Goal: Transaction & Acquisition: Download file/media

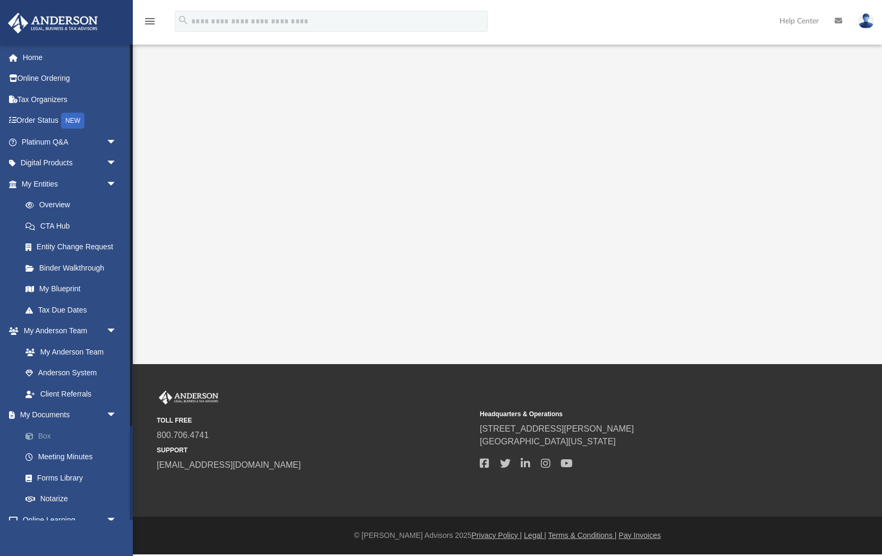
click at [57, 432] on link "Box" at bounding box center [74, 435] width 118 height 21
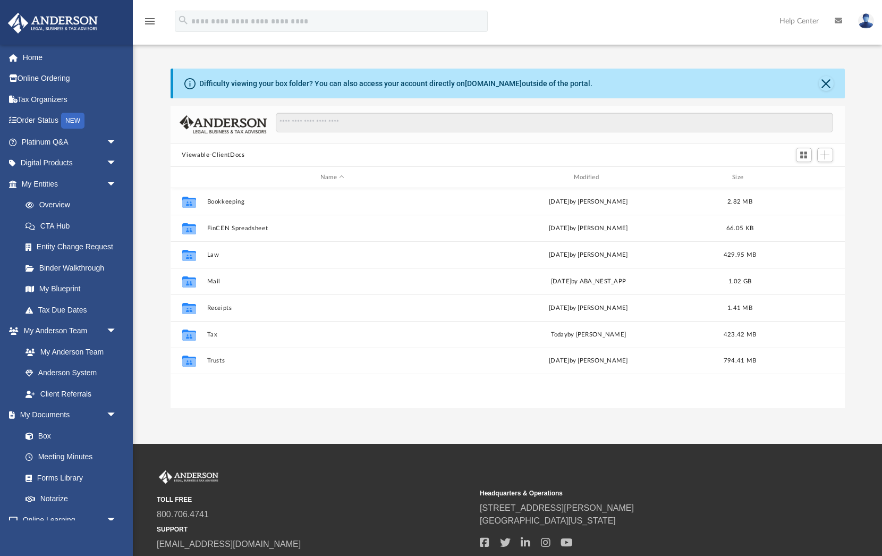
scroll to position [242, 674]
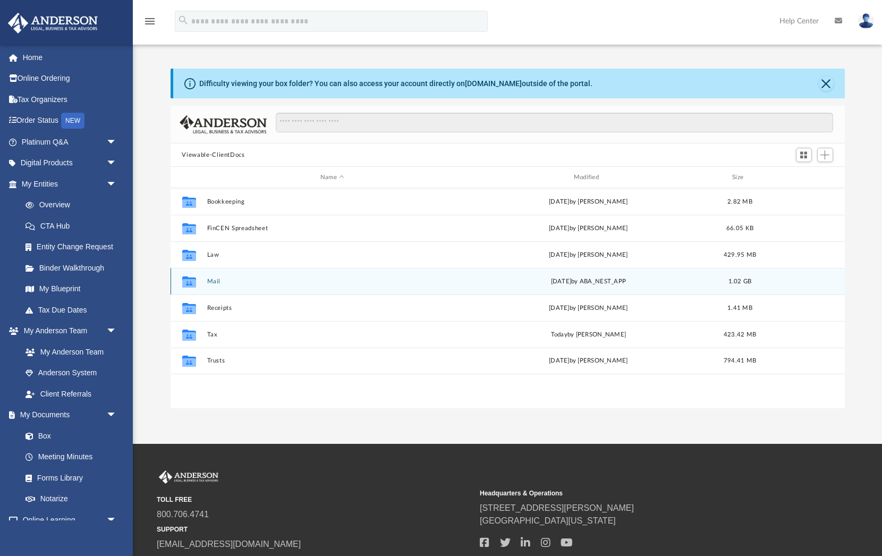
click at [216, 281] on button "Mail" at bounding box center [332, 281] width 251 height 7
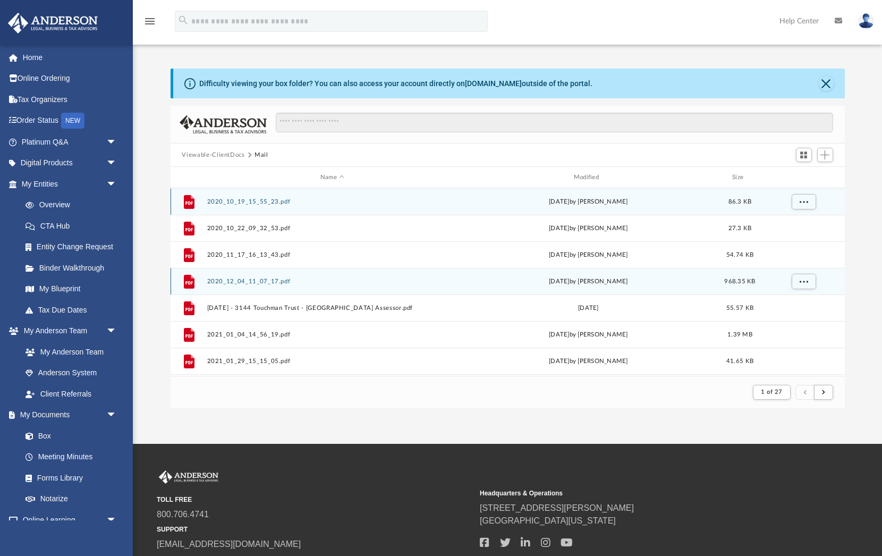
scroll to position [209, 674]
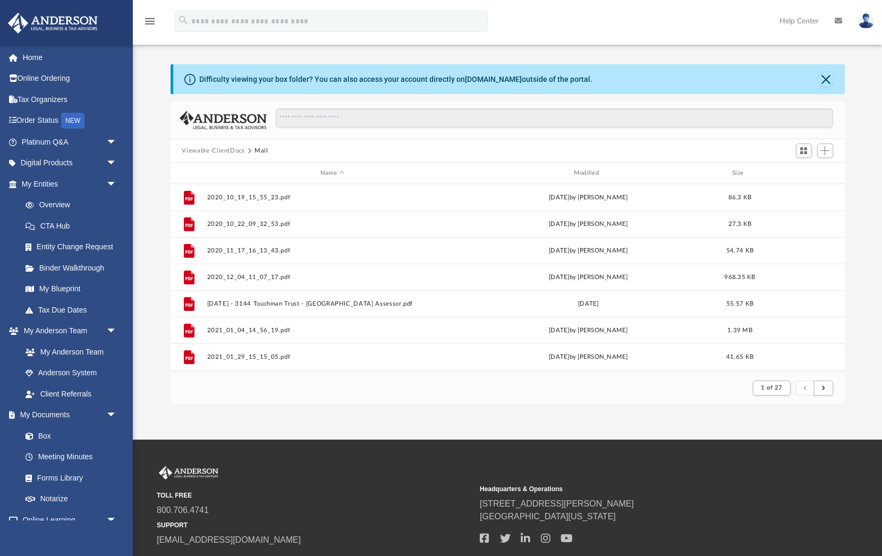
click at [586, 182] on div "Name Modified Size" at bounding box center [508, 173] width 674 height 21
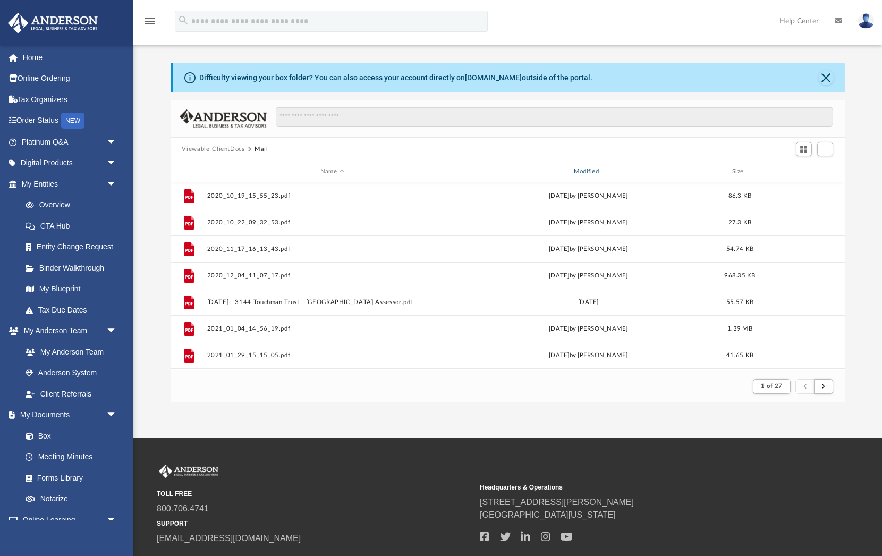
scroll to position [5, 0]
click at [587, 173] on div "Modified" at bounding box center [587, 172] width 251 height 10
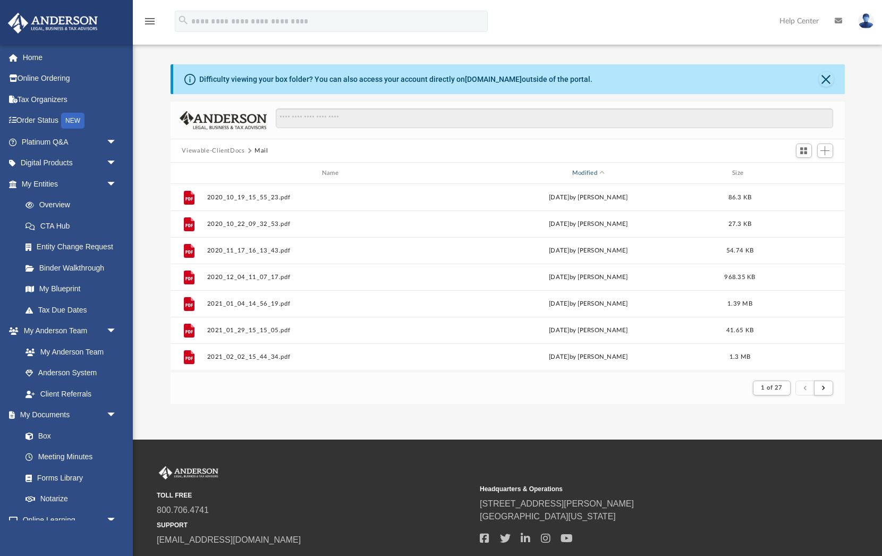
scroll to position [6, 0]
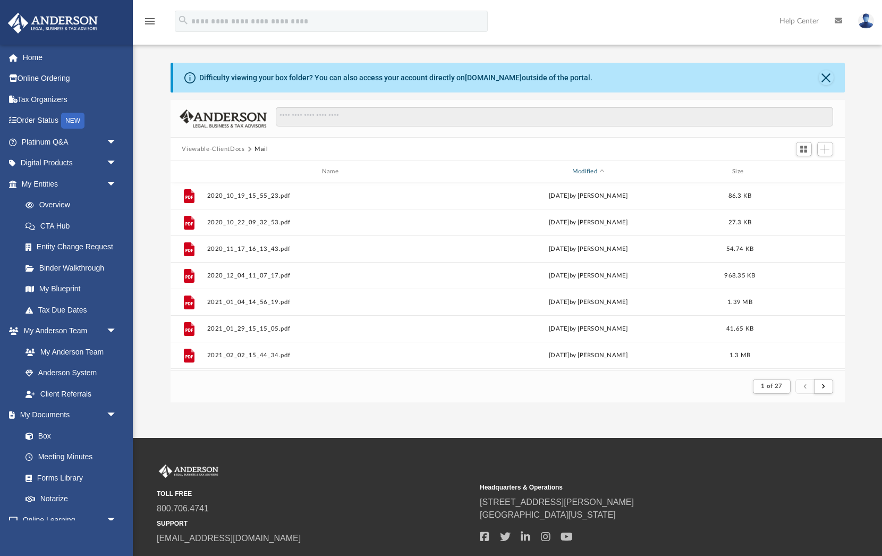
click at [587, 173] on div "Modified" at bounding box center [587, 172] width 251 height 10
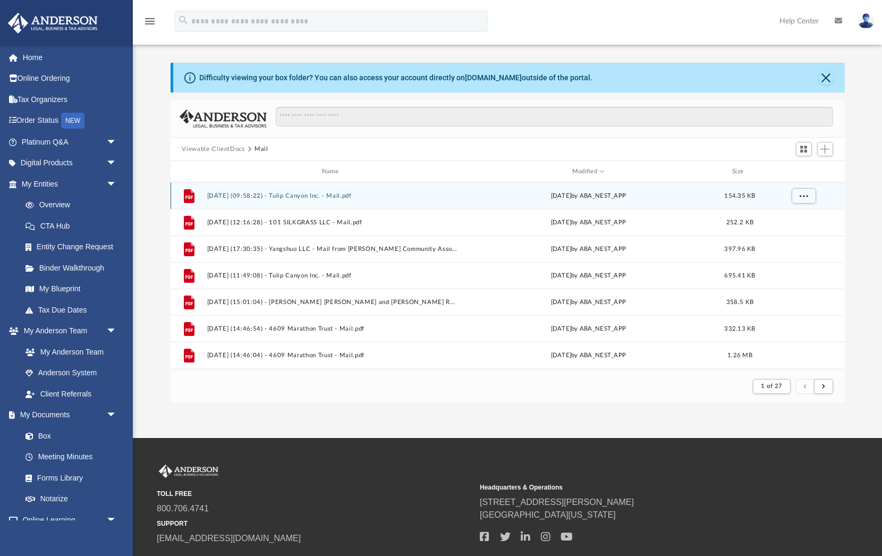
click at [302, 197] on button "[DATE] (09:58:22) - Tulip Canyon Inc. - Mail.pdf" at bounding box center [332, 195] width 251 height 7
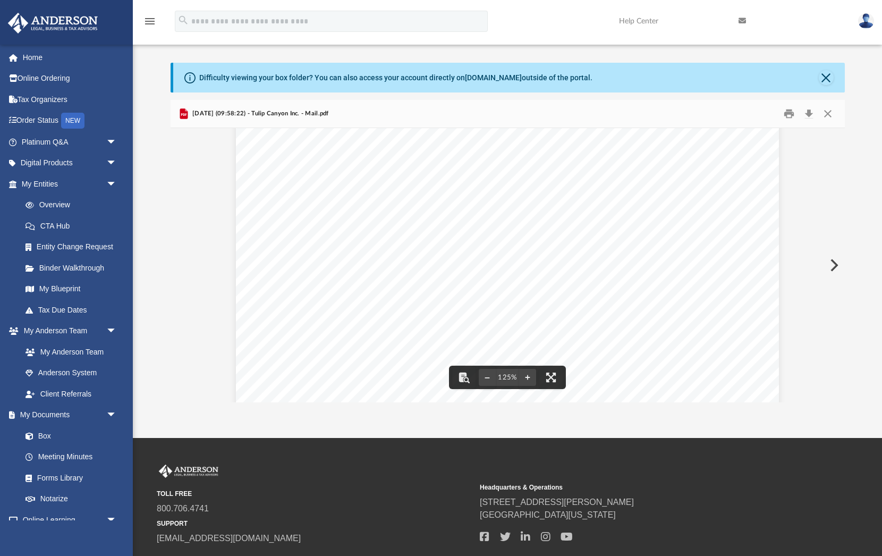
scroll to position [37, 0]
click at [832, 267] on button "Preview" at bounding box center [833, 265] width 23 height 30
click at [831, 266] on button "Preview" at bounding box center [833, 265] width 23 height 30
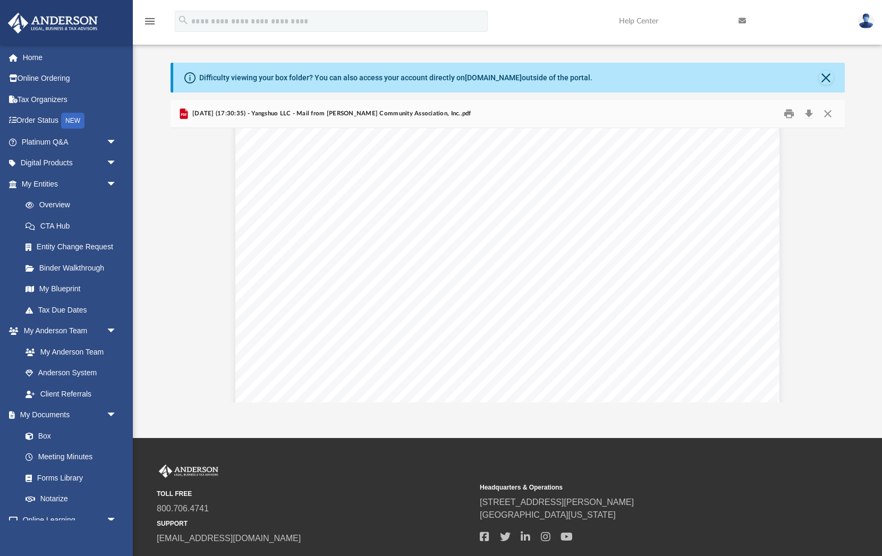
scroll to position [121, 0]
